Goal: Transaction & Acquisition: Purchase product/service

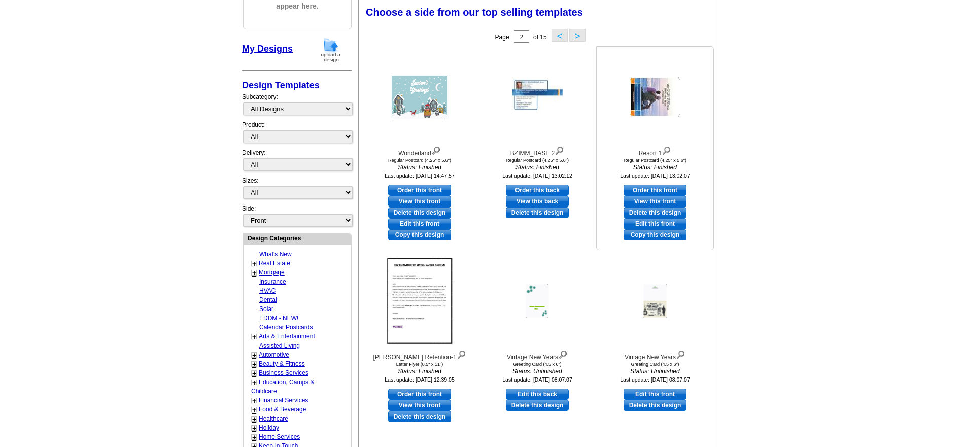
click at [655, 189] on link "Order this front" at bounding box center [655, 190] width 63 height 11
select select "1"
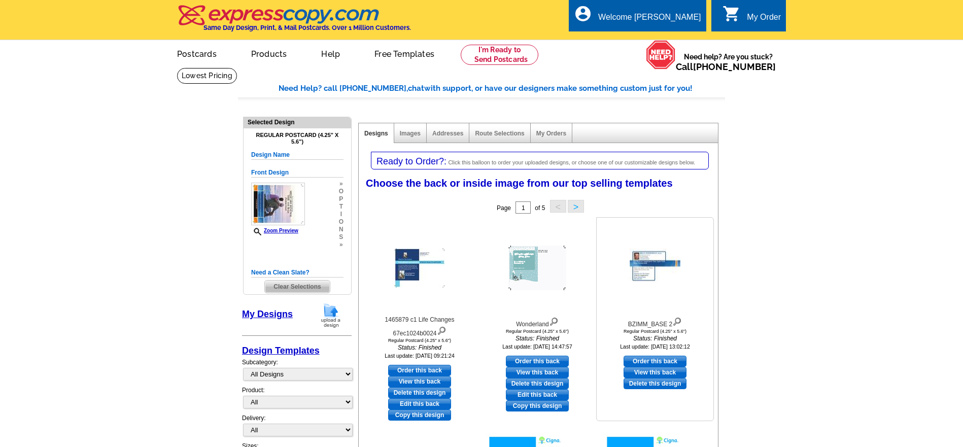
click at [651, 263] on img at bounding box center [655, 268] width 51 height 39
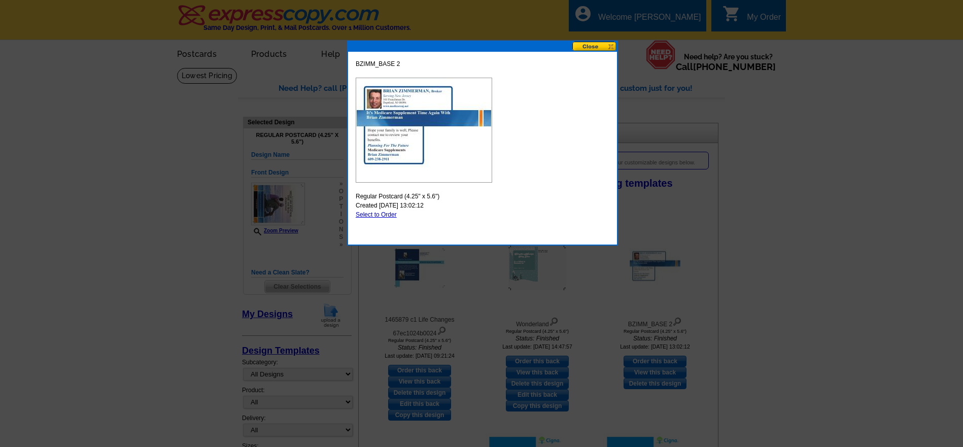
click at [417, 106] on img at bounding box center [424, 130] width 137 height 105
click at [418, 108] on img at bounding box center [424, 130] width 137 height 105
click at [418, 107] on img at bounding box center [424, 130] width 137 height 105
click at [372, 215] on link "Select to Order" at bounding box center [376, 214] width 41 height 7
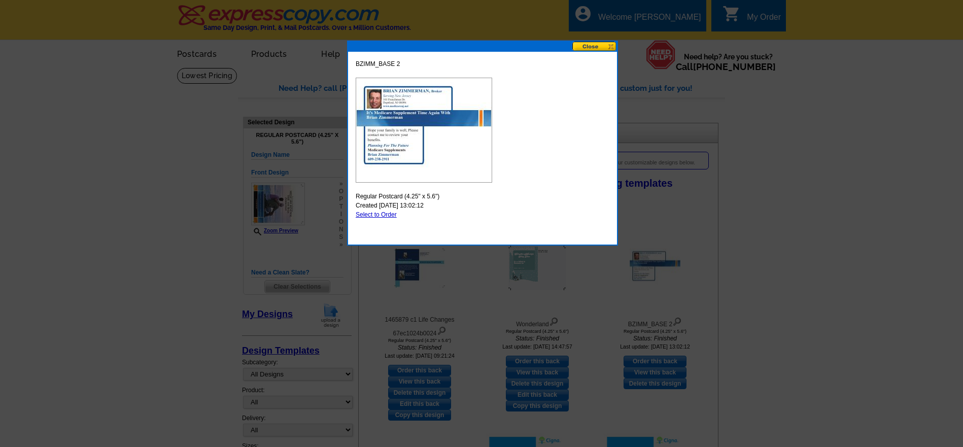
select select "front"
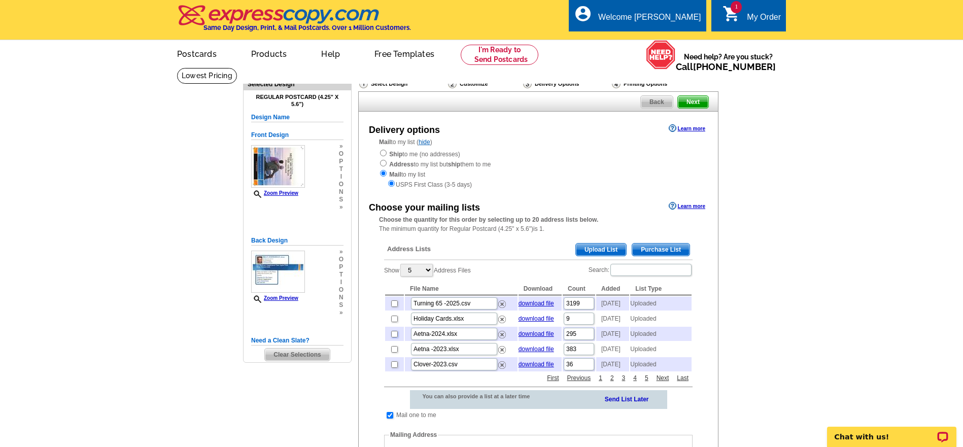
click at [393, 338] on input "checkbox" at bounding box center [394, 334] width 7 height 7
checkbox input "true"
click at [395, 368] on input "checkbox" at bounding box center [394, 364] width 7 height 7
checkbox input "true"
click at [605, 247] on span "Upload List" at bounding box center [601, 250] width 50 height 12
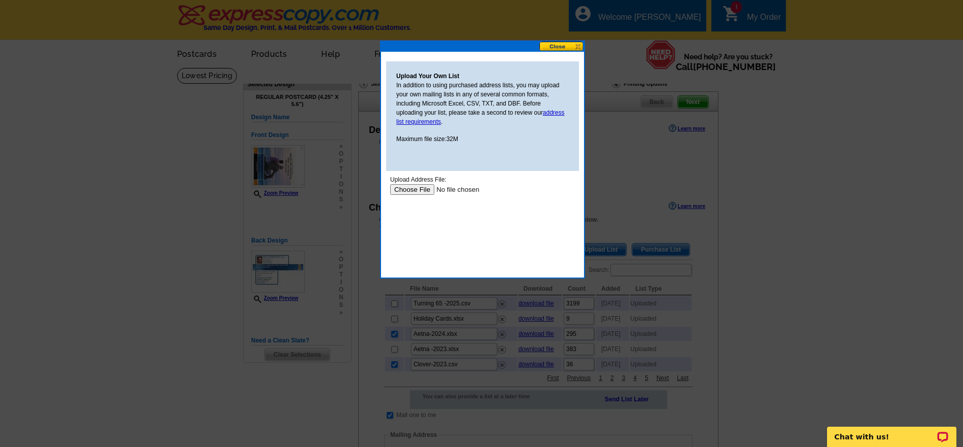
click at [413, 191] on input "file" at bounding box center [454, 189] width 128 height 11
type input "C:\fakepath\Cigna Book of business-2025.htm"
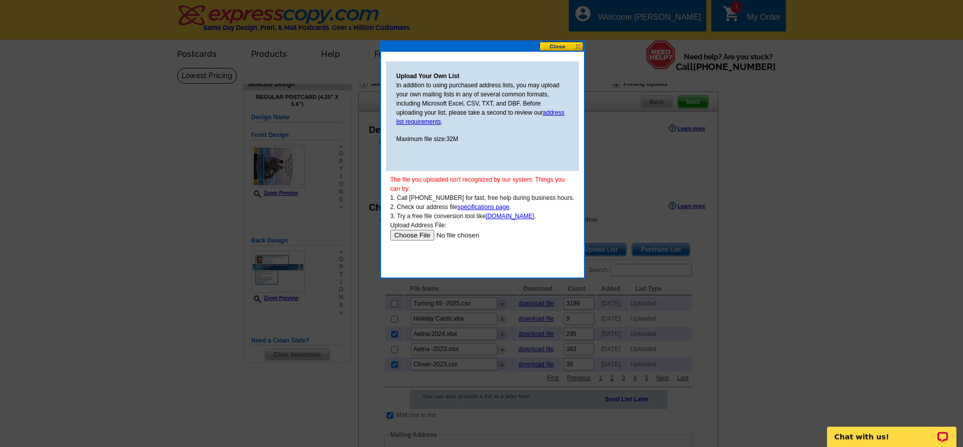
click at [557, 44] on button at bounding box center [561, 47] width 45 height 10
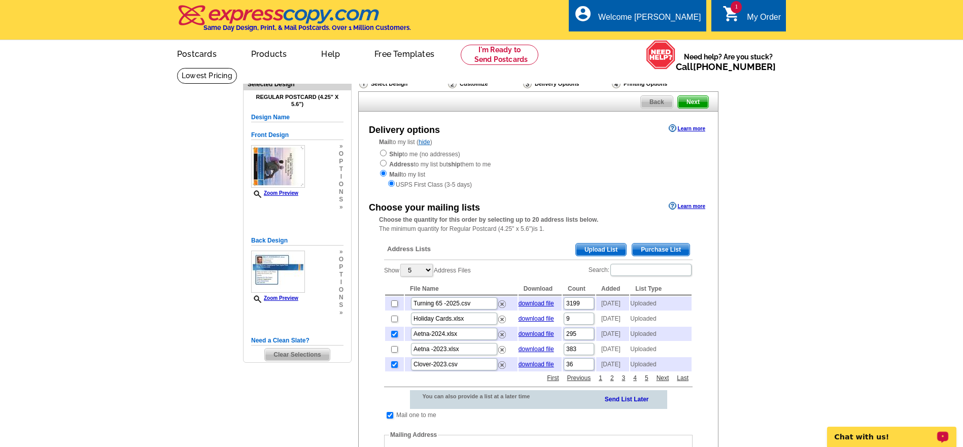
click at [594, 249] on span "Upload List" at bounding box center [601, 250] width 50 height 12
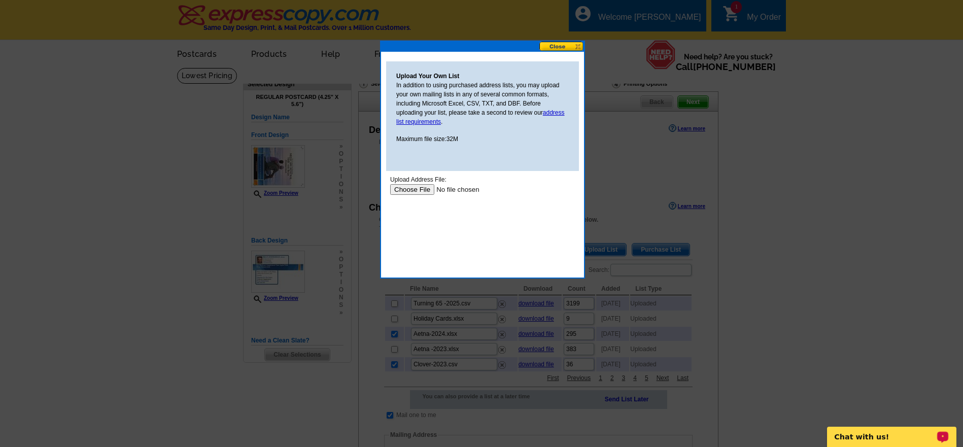
click at [410, 189] on input "file" at bounding box center [454, 189] width 128 height 11
type input "C:\fakepath\Cigna Book of business-2025.xltx"
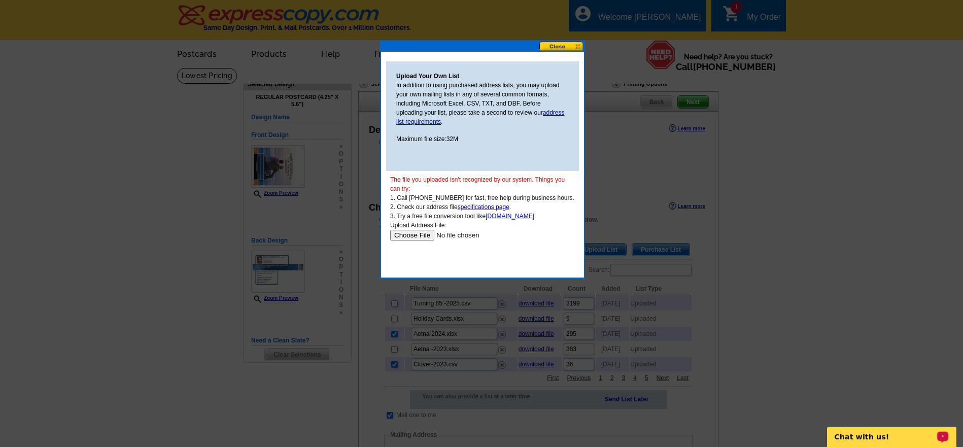
click at [559, 48] on button at bounding box center [561, 47] width 45 height 10
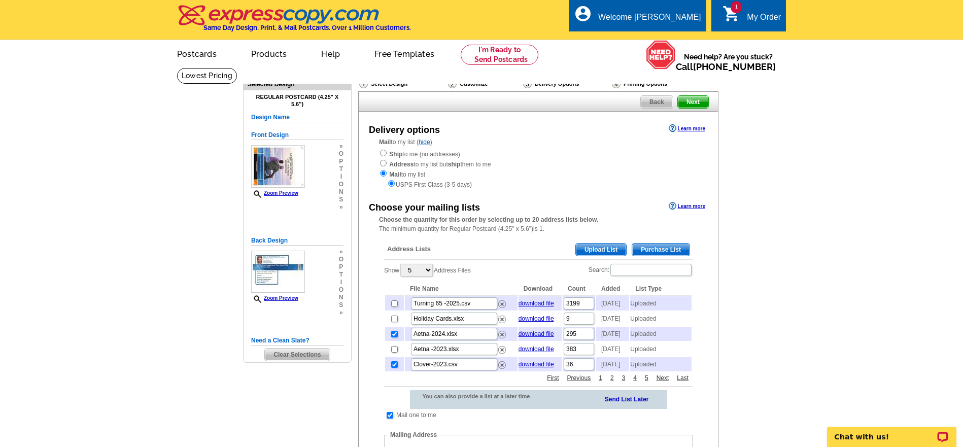
click at [598, 249] on span "Upload List" at bounding box center [601, 250] width 50 height 12
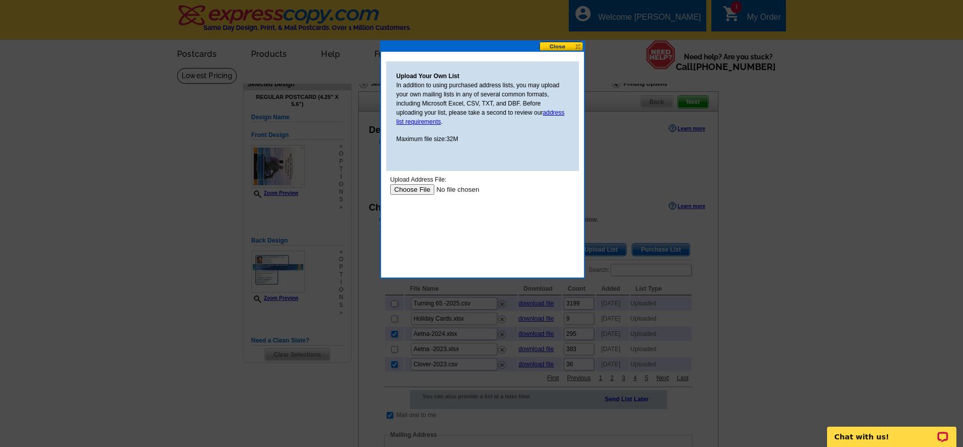
click at [427, 189] on input "file" at bounding box center [454, 189] width 128 height 11
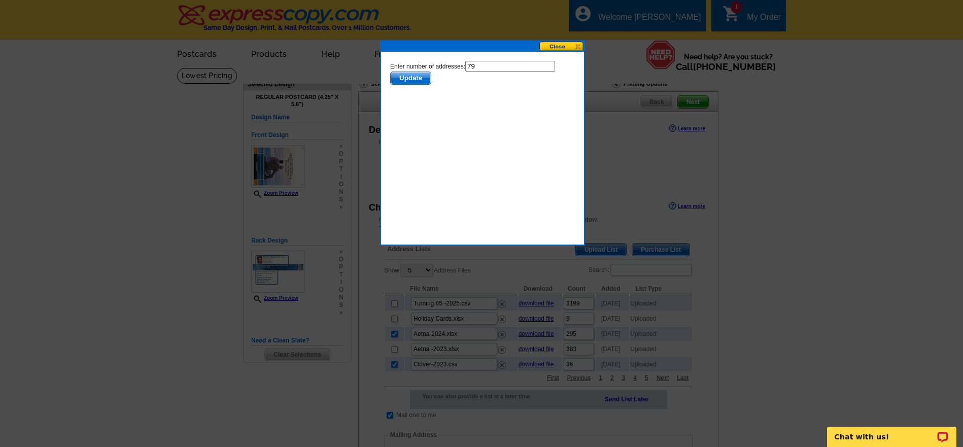
click at [411, 80] on span "Update" at bounding box center [411, 78] width 40 height 12
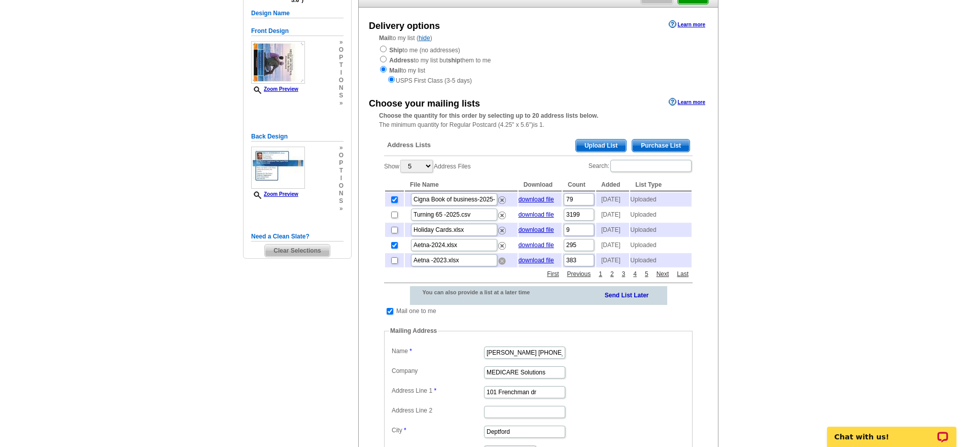
scroll to position [106, 0]
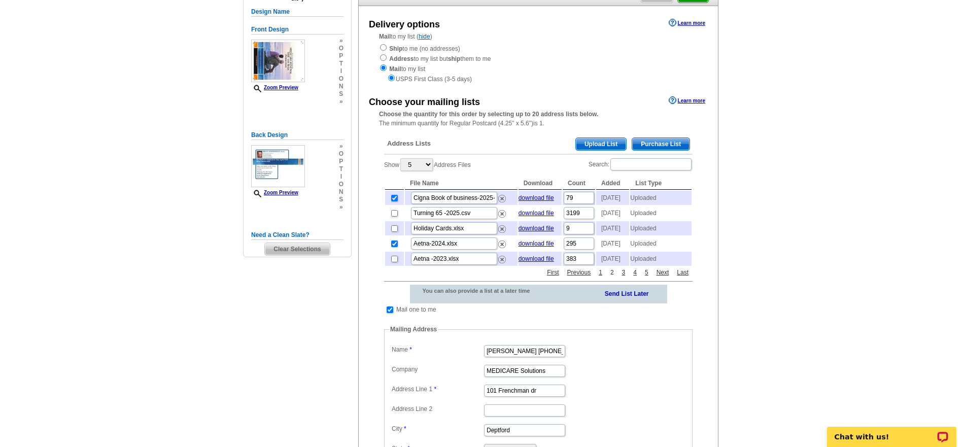
click at [613, 277] on link "2" at bounding box center [612, 272] width 9 height 9
click at [624, 277] on link "3" at bounding box center [624, 272] width 9 height 9
click at [635, 277] on link "4" at bounding box center [635, 272] width 9 height 9
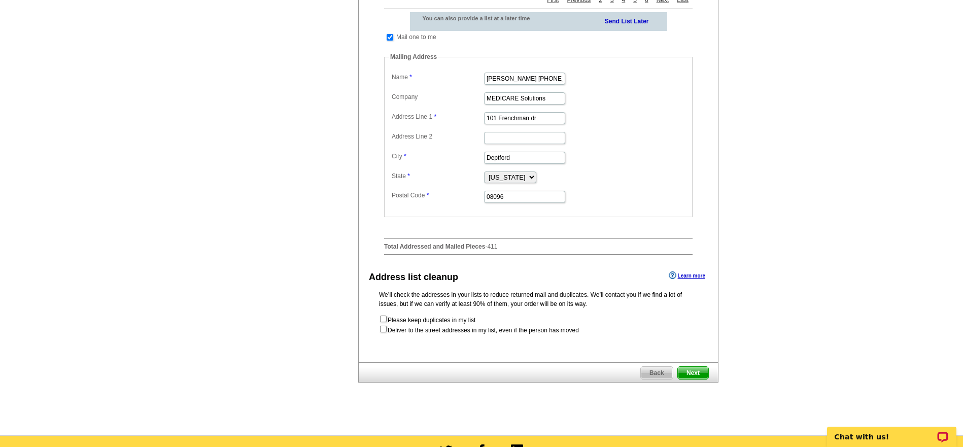
scroll to position [379, 0]
click at [386, 332] on input "checkbox" at bounding box center [383, 328] width 7 height 7
checkbox input "true"
radio input "true"
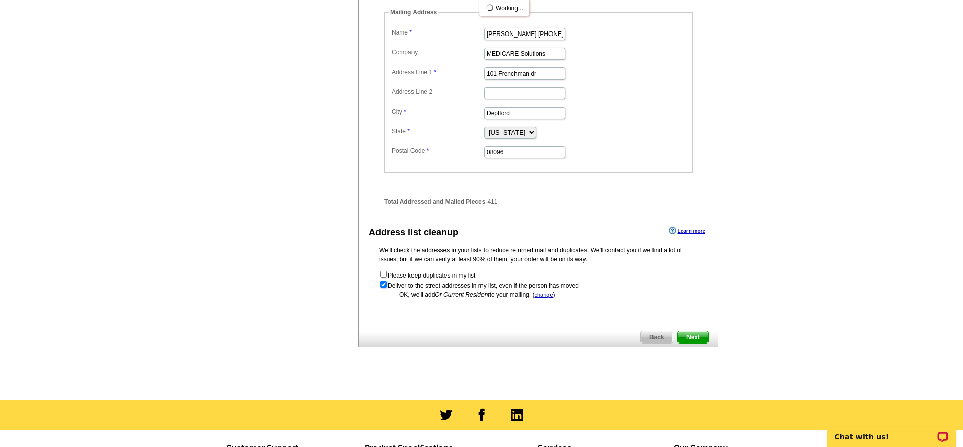
scroll to position [424, 0]
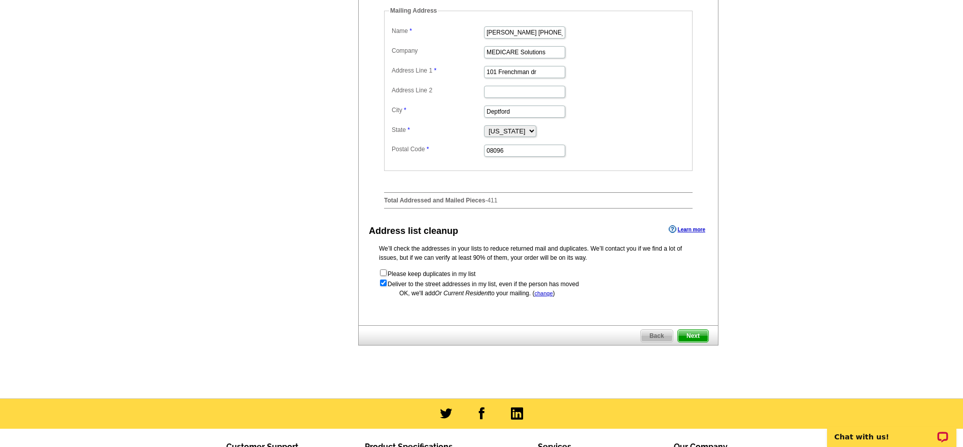
click at [696, 342] on span "Next" at bounding box center [693, 336] width 30 height 12
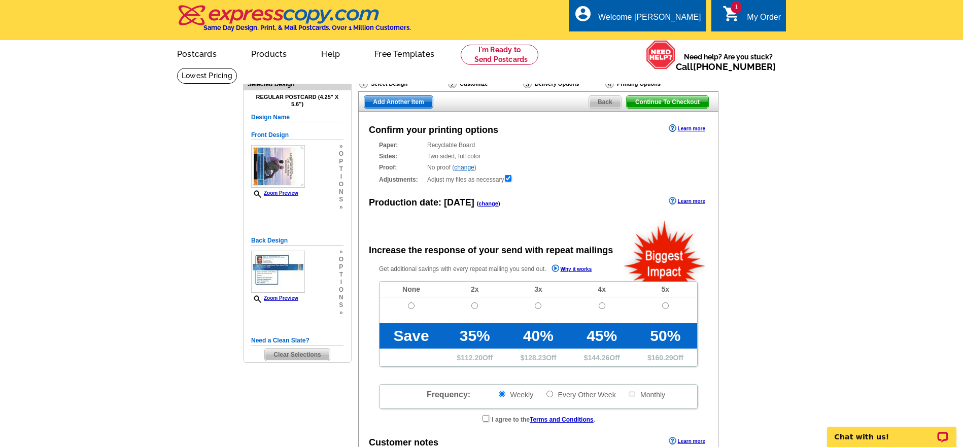
radio input "false"
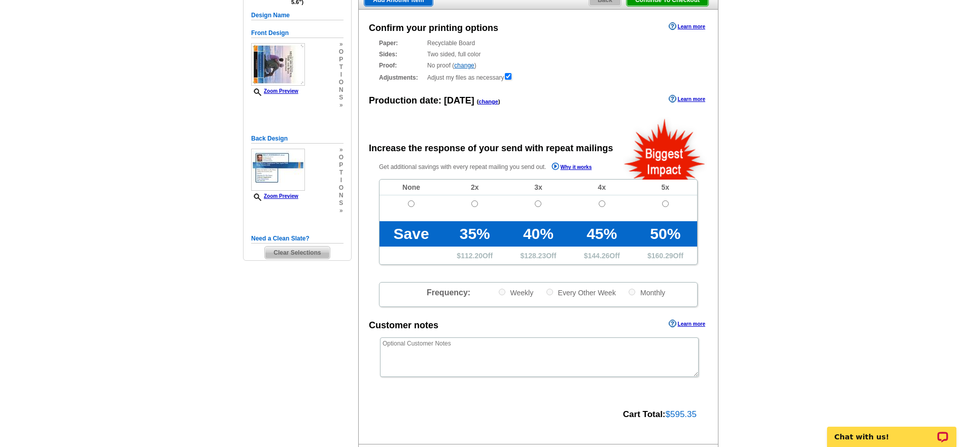
scroll to position [254, 0]
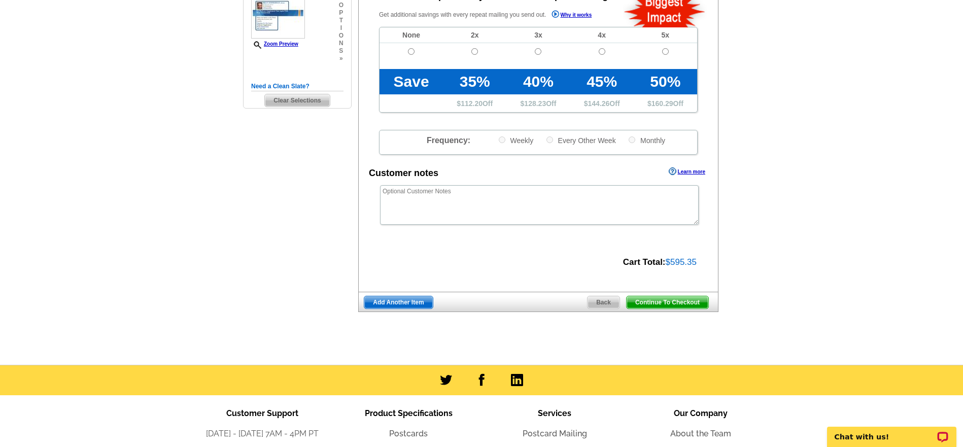
drag, startPoint x: 664, startPoint y: 303, endPoint x: 647, endPoint y: 315, distance: 20.1
click at [663, 303] on span "Continue To Checkout" at bounding box center [668, 302] width 82 height 12
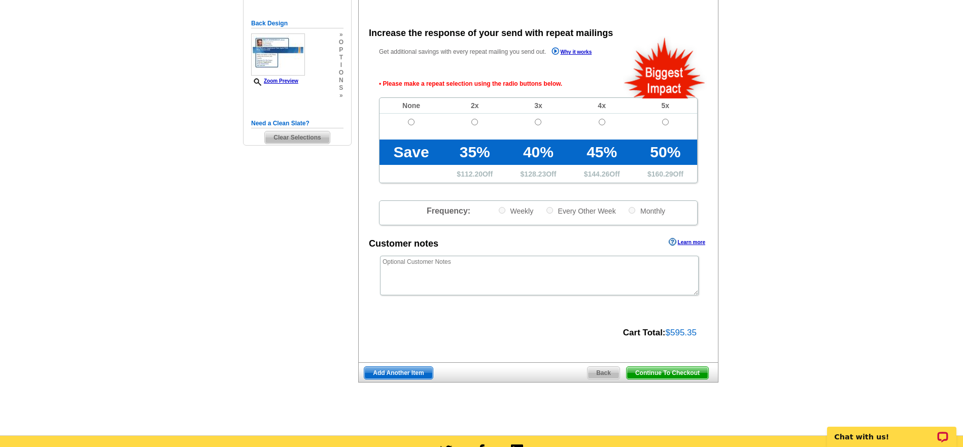
scroll to position [217, 0]
click at [674, 374] on span "Continue To Checkout" at bounding box center [668, 373] width 82 height 12
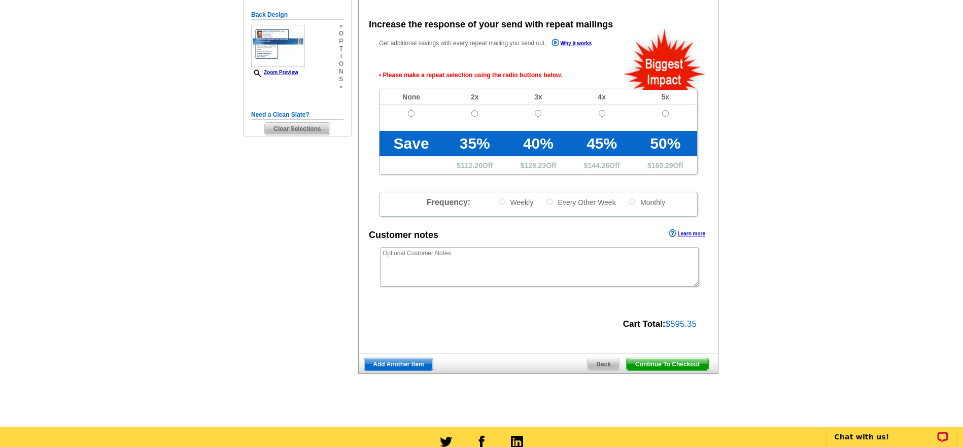
scroll to position [226, 0]
click at [412, 118] on td at bounding box center [411, 118] width 63 height 26
click at [414, 114] on input "radio" at bounding box center [411, 113] width 7 height 7
radio input "true"
click at [667, 361] on span "Continue To Checkout" at bounding box center [668, 364] width 82 height 12
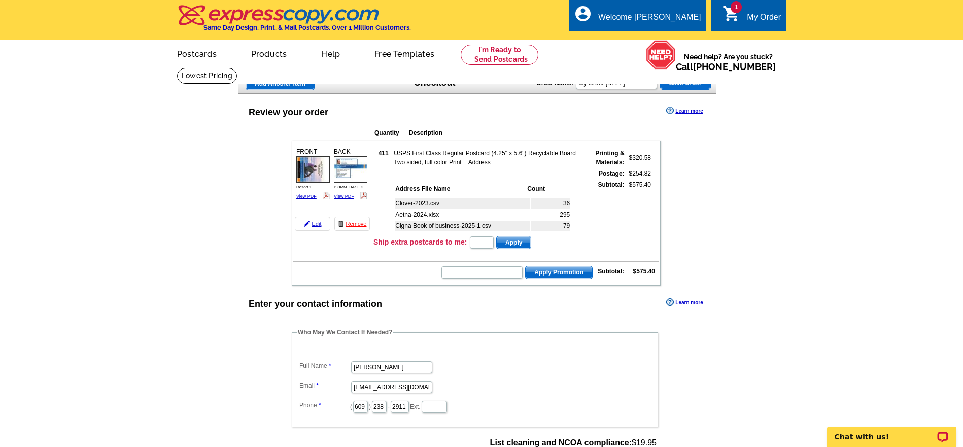
scroll to position [147, 0]
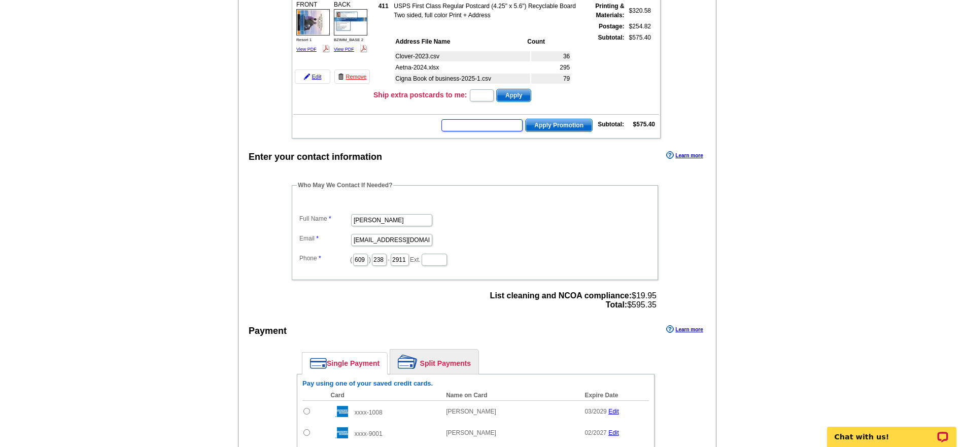
click at [494, 125] on input "text" at bounding box center [482, 125] width 81 height 12
type input "cc2330"
click at [566, 122] on span "Apply Promotion" at bounding box center [559, 125] width 66 height 12
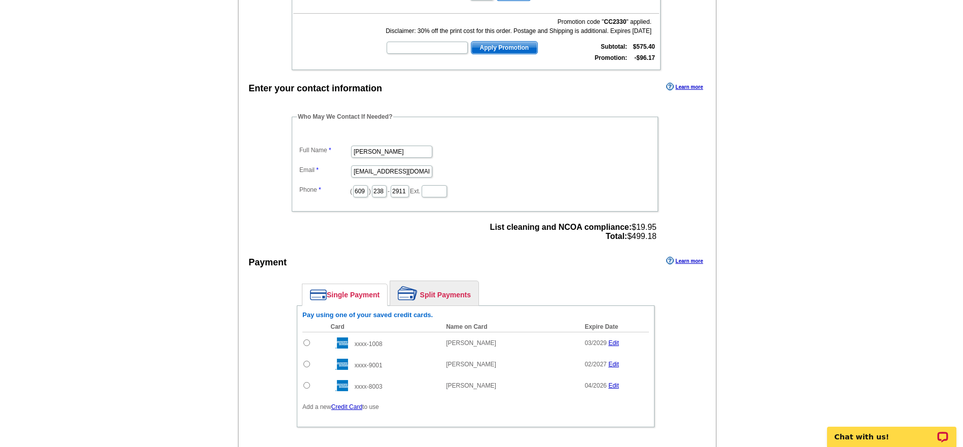
scroll to position [254, 0]
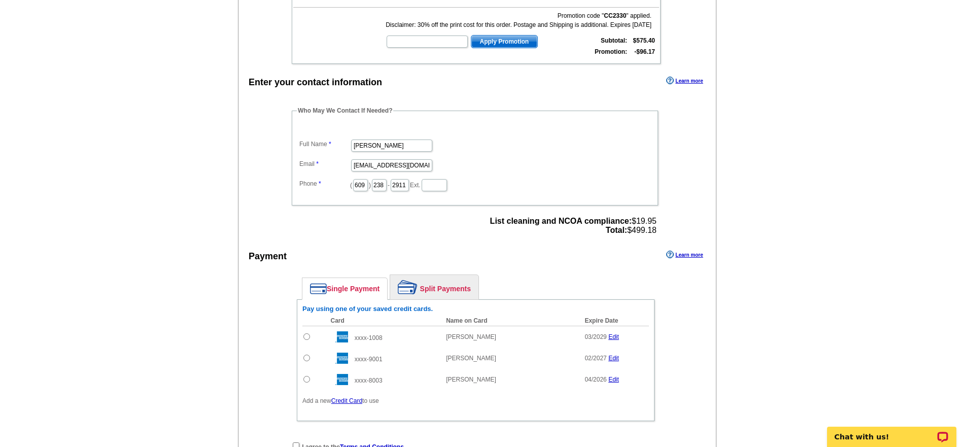
click at [305, 336] on input "radio" at bounding box center [306, 336] width 7 height 7
radio input "true"
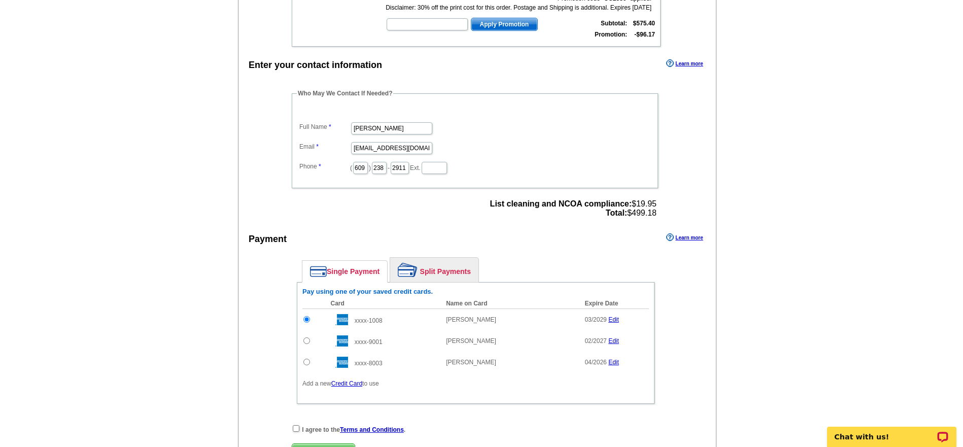
scroll to position [293, 0]
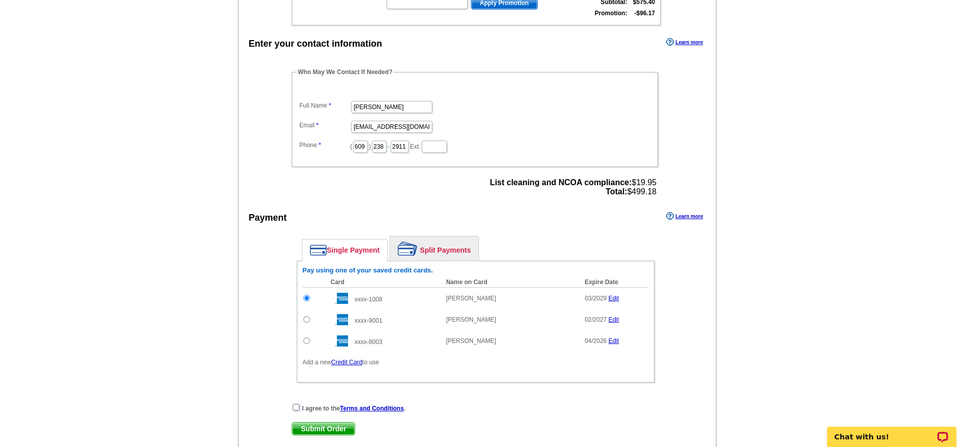
click at [297, 406] on input "checkbox" at bounding box center [296, 407] width 7 height 7
checkbox input "true"
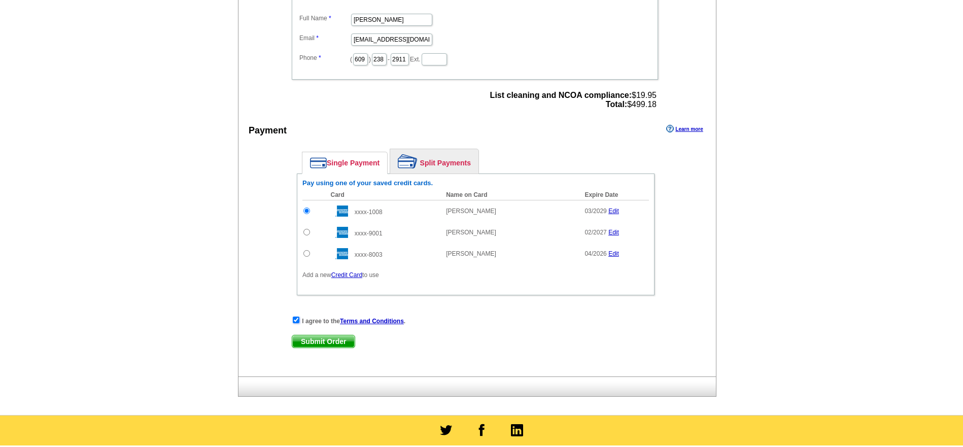
scroll to position [382, 0]
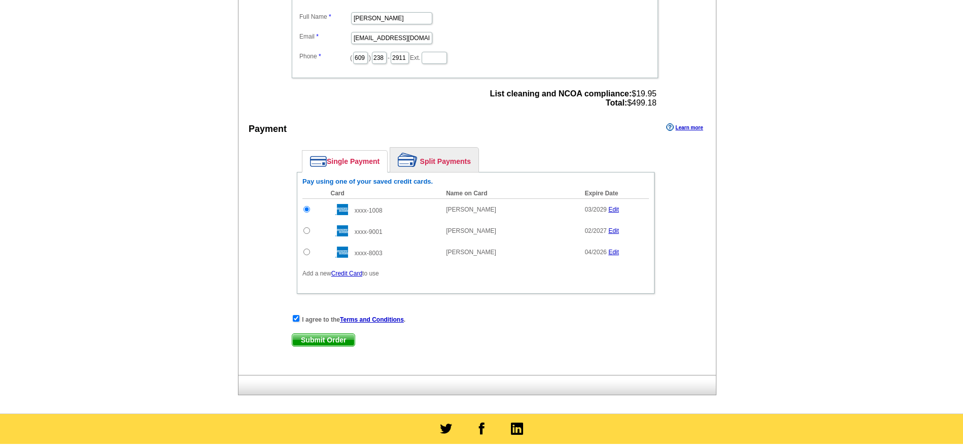
click at [323, 341] on span "Submit Order" at bounding box center [323, 340] width 62 height 12
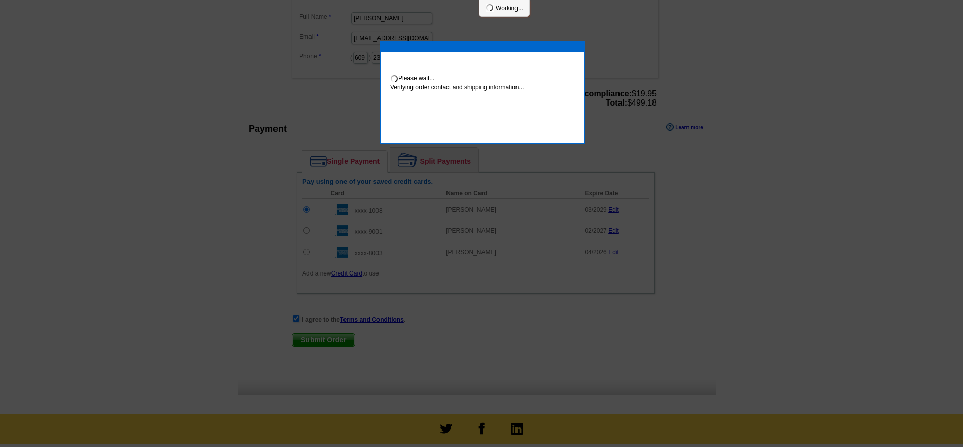
scroll to position [378, 0]
